Goal: Task Accomplishment & Management: Manage account settings

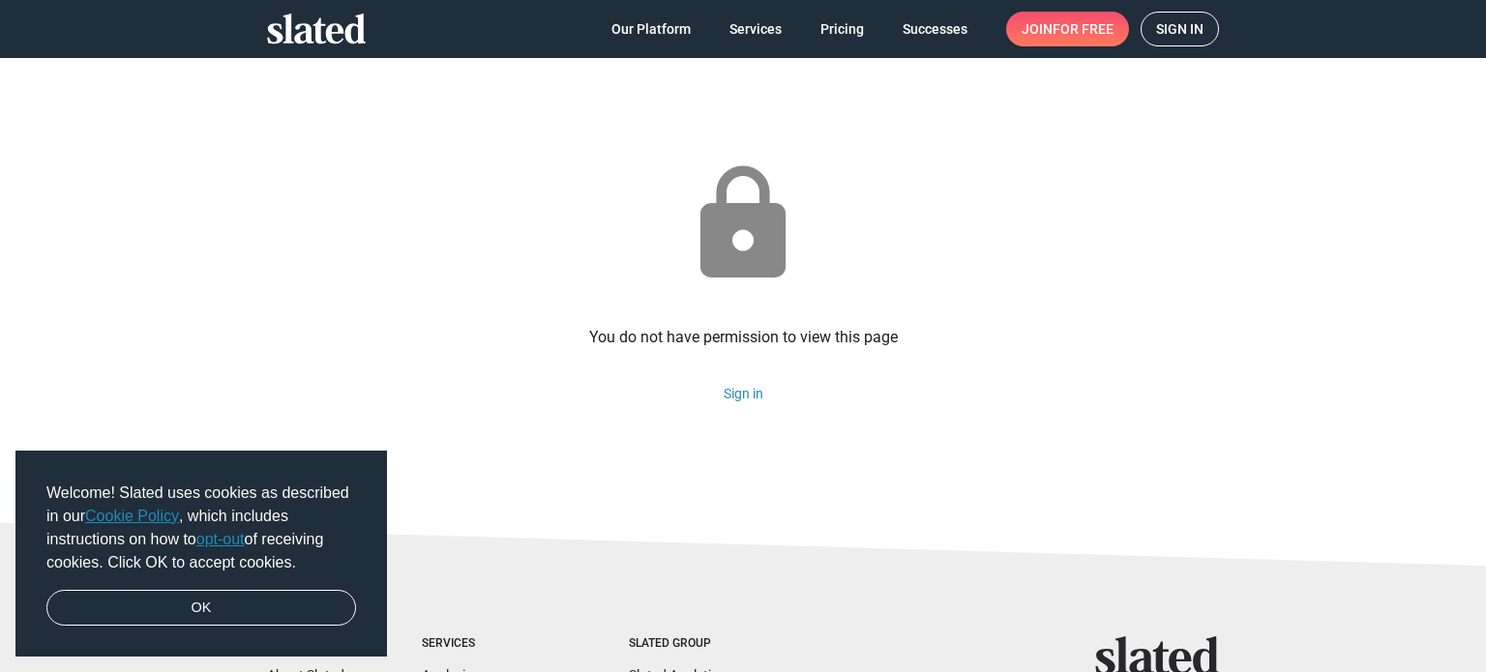
click at [1180, 25] on span "Sign in" at bounding box center [1179, 29] width 47 height 33
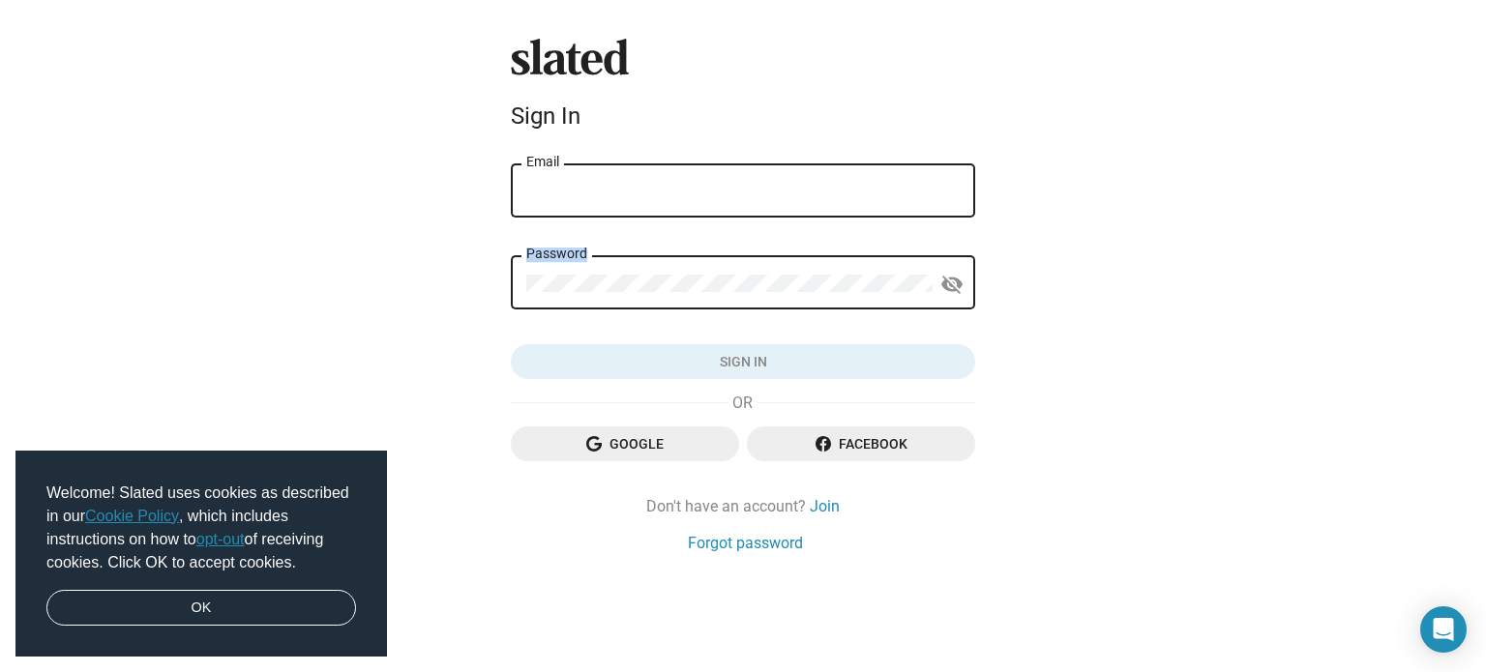
drag, startPoint x: 545, startPoint y: 323, endPoint x: 612, endPoint y: 212, distance: 130.2
click at [606, 221] on form "Email Password visibility_off Sign in" at bounding box center [743, 271] width 464 height 220
click at [615, 202] on div "Email" at bounding box center [742, 189] width 433 height 57
click at [625, 193] on input "Email" at bounding box center [742, 191] width 433 height 17
type input "[EMAIL_ADDRESS][PERSON_NAME][DOMAIN_NAME]"
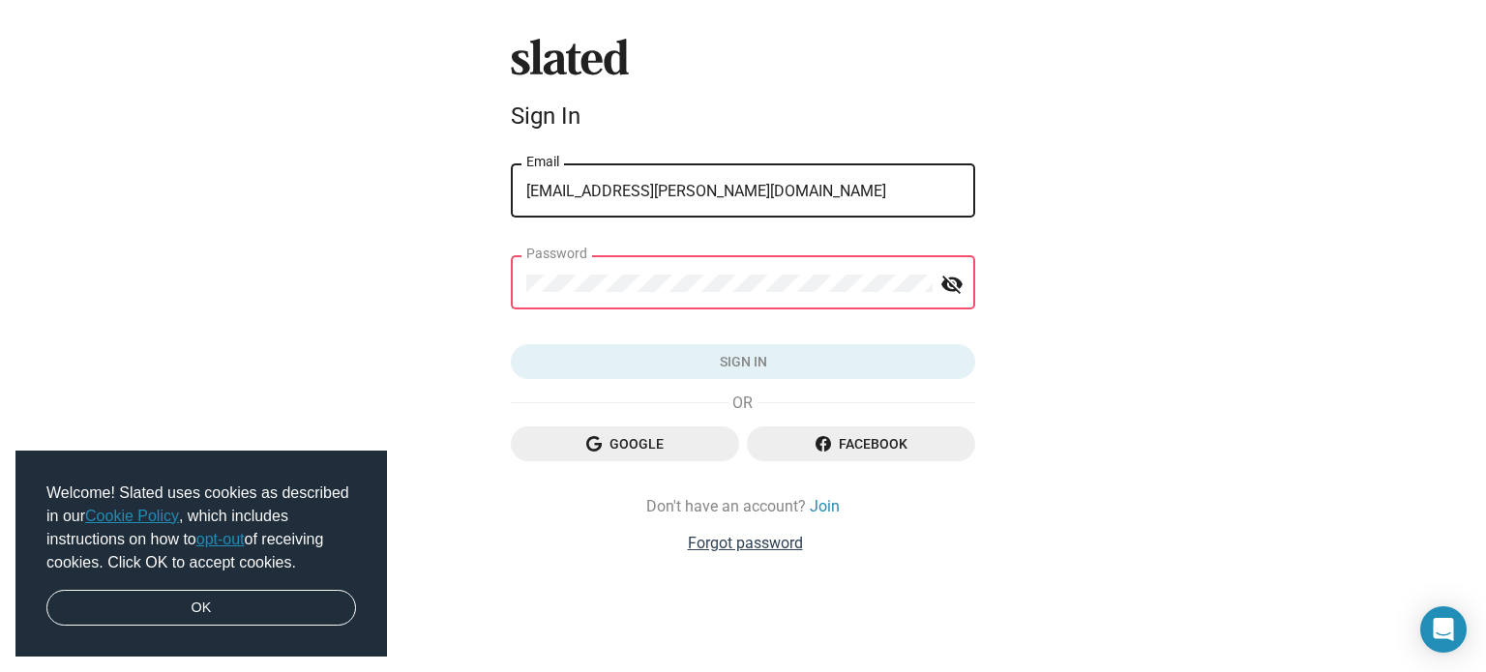
click at [696, 547] on link "Forgot password" at bounding box center [745, 543] width 115 height 20
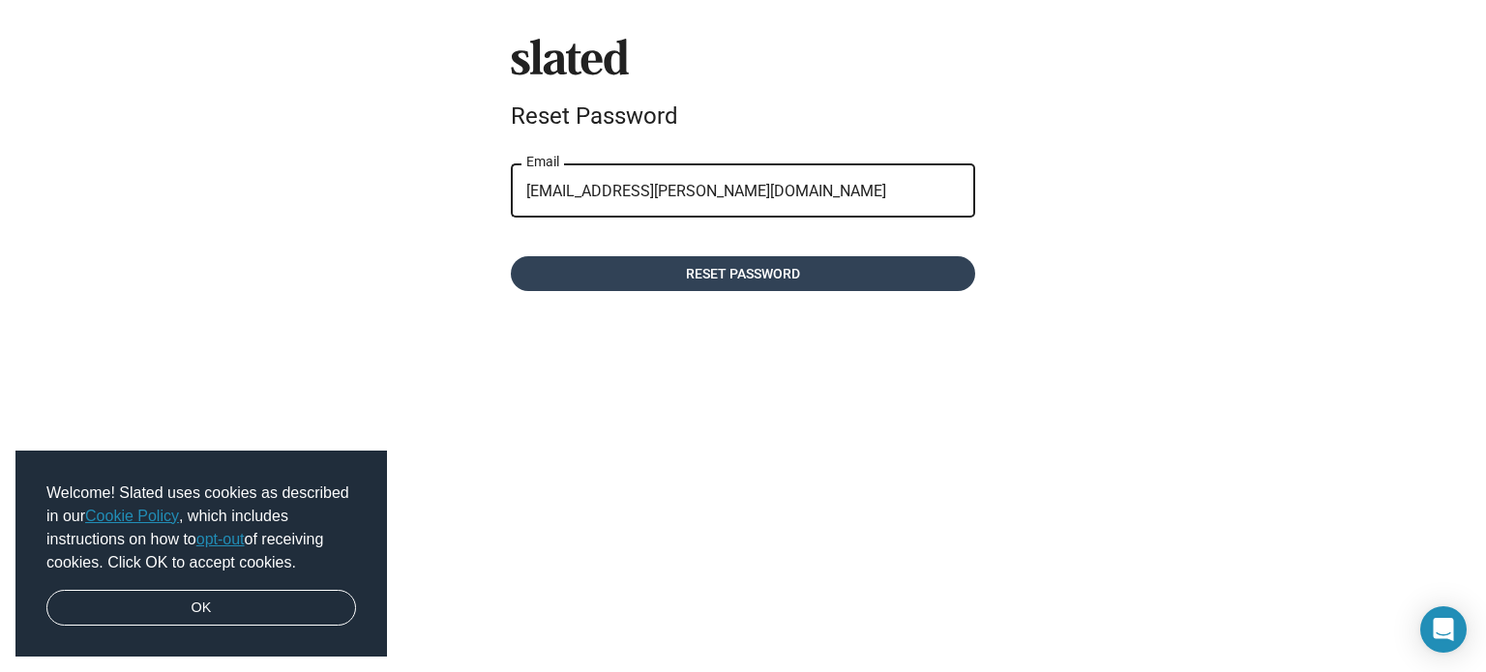
click at [747, 270] on span "Reset password" at bounding box center [742, 273] width 433 height 35
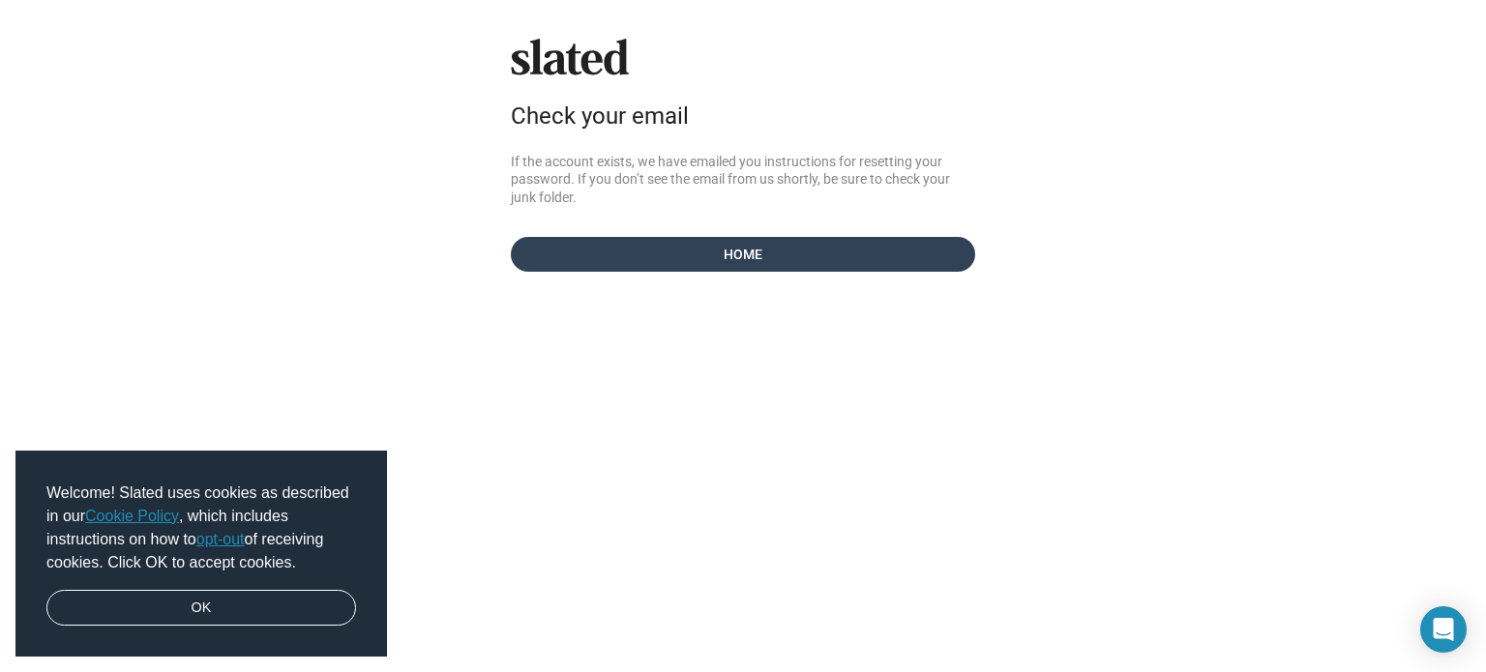
click at [733, 249] on span "Home" at bounding box center [742, 254] width 433 height 35
